Goal: Transaction & Acquisition: Purchase product/service

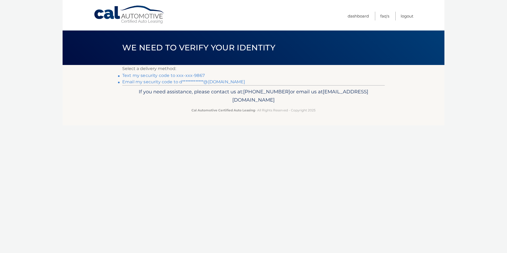
click at [222, 82] on link "**********" at bounding box center [183, 81] width 123 height 5
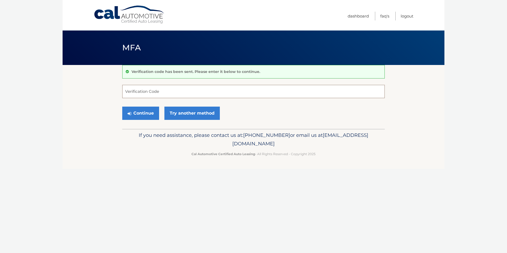
click at [156, 93] on input "Verification Code" at bounding box center [253, 91] width 262 height 13
type input "189981"
click at [144, 113] on button "Continue" at bounding box center [140, 113] width 37 height 13
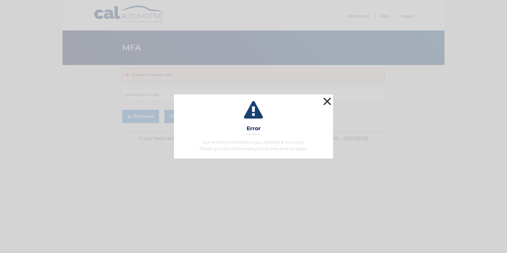
click at [327, 99] on button "×" at bounding box center [327, 101] width 11 height 11
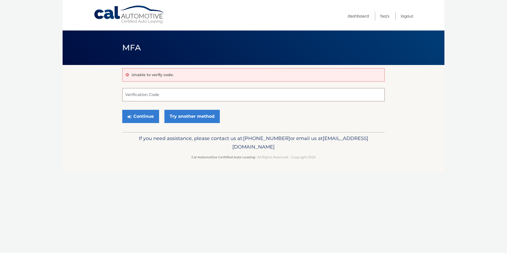
click at [141, 95] on input "Verification Code" at bounding box center [253, 94] width 262 height 13
type input "189981"
click at [139, 116] on button "Continue" at bounding box center [140, 116] width 37 height 13
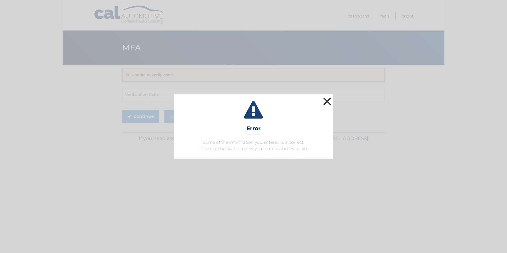
click at [328, 100] on button "×" at bounding box center [327, 101] width 11 height 11
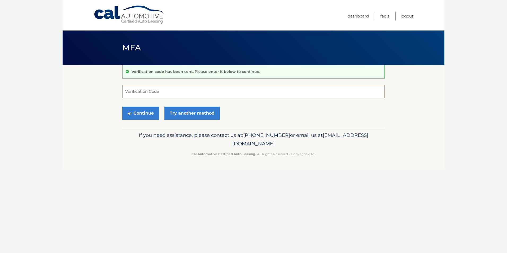
click at [148, 87] on input "Verification Code" at bounding box center [253, 91] width 262 height 13
type input "743637"
click at [140, 111] on button "Continue" at bounding box center [140, 113] width 37 height 13
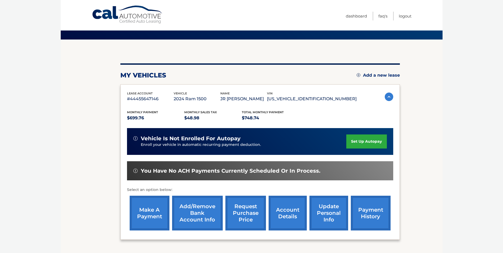
scroll to position [27, 0]
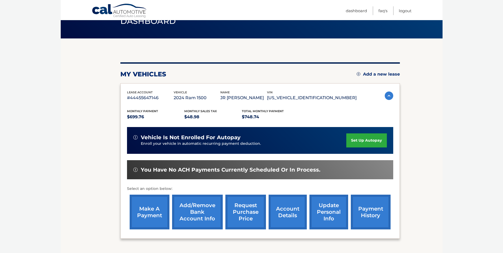
click at [150, 209] on link "make a payment" at bounding box center [150, 212] width 40 height 35
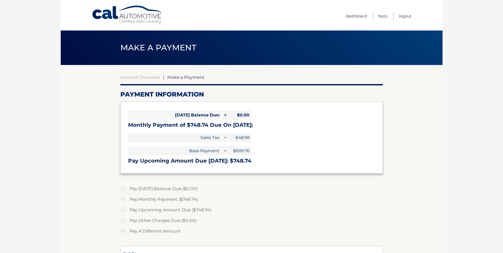
select select "MWRlYTZhZDQtOWZmZS00NzExLThiNmItNWJkMmFlODBhMWJl"
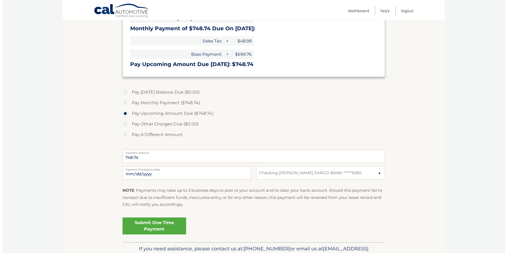
scroll to position [106, 0]
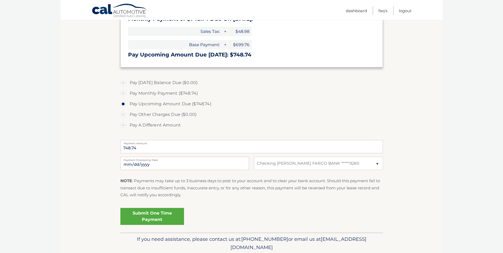
click at [149, 214] on link "Submit One Time Payment" at bounding box center [152, 216] width 64 height 17
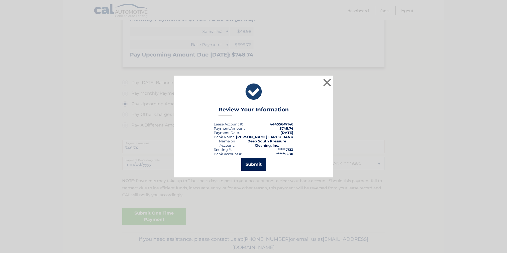
click at [254, 161] on button "Submit" at bounding box center [253, 164] width 25 height 13
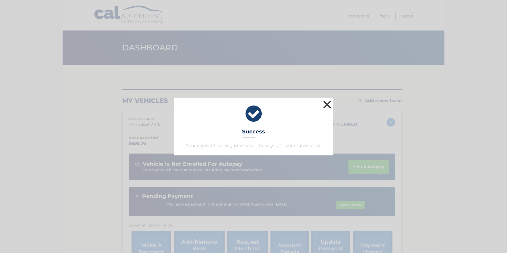
click at [328, 103] on button "×" at bounding box center [327, 104] width 11 height 11
